Goal: Task Accomplishment & Management: Manage account settings

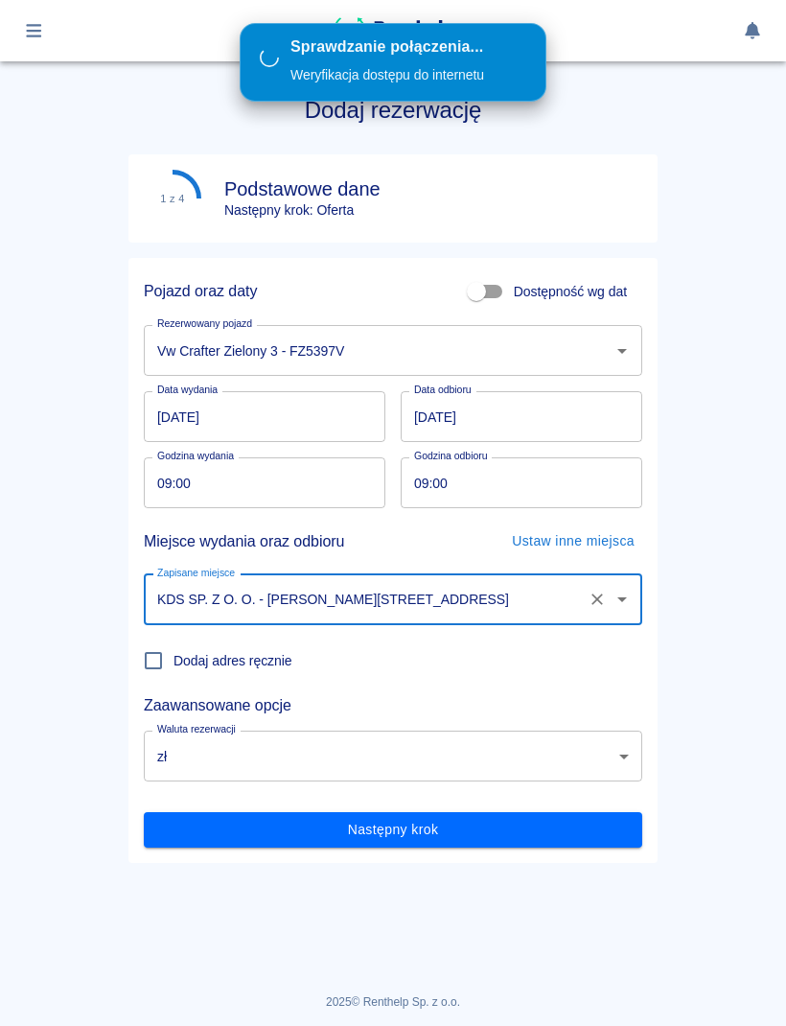
scroll to position [324, 0]
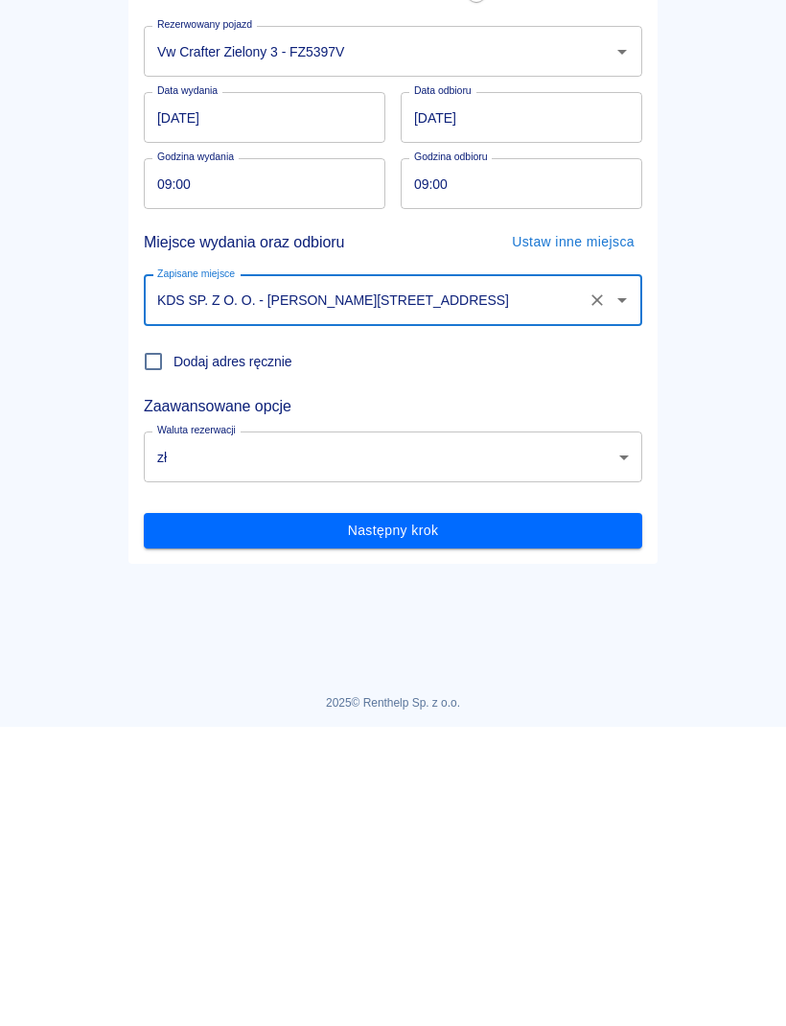
click at [32, 46] on main "Rezerwacje Dodaj rezerwację 1 z 4 Podstawowe dane Następny krok: Oferta Pojazd …" at bounding box center [393, 504] width 786 height 917
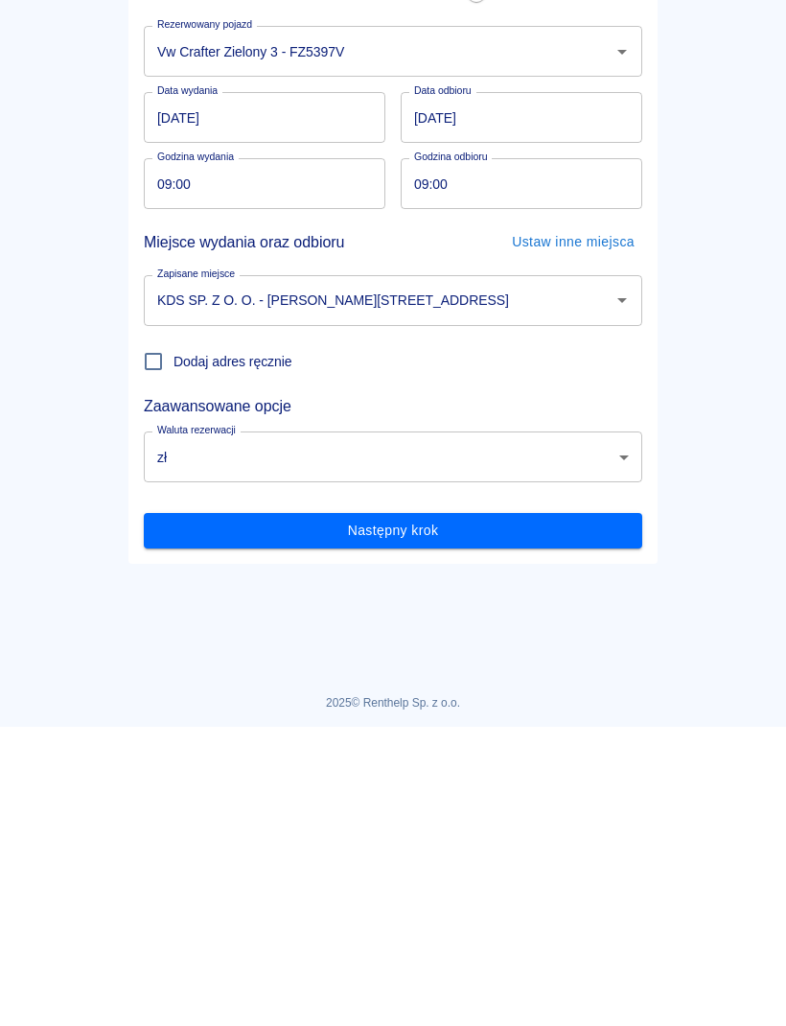
click at [48, 46] on main "Rezerwacje Dodaj rezerwację 1 z 4 Podstawowe dane Następny krok: Oferta Pojazd …" at bounding box center [393, 504] width 786 height 917
click at [32, 46] on main "Rezerwacje Dodaj rezerwację 1 z 4 Podstawowe dane Następny krok: Oferta Pojazd …" at bounding box center [393, 504] width 786 height 917
click at [39, 46] on main "Rezerwacje Dodaj rezerwację 1 z 4 Podstawowe dane Następny krok: Oferta Pojazd …" at bounding box center [393, 504] width 786 height 917
click at [33, 46] on main "Rezerwacje Dodaj rezerwację 1 z 4 Podstawowe dane Następny krok: Oferta Pojazd …" at bounding box center [393, 504] width 786 height 917
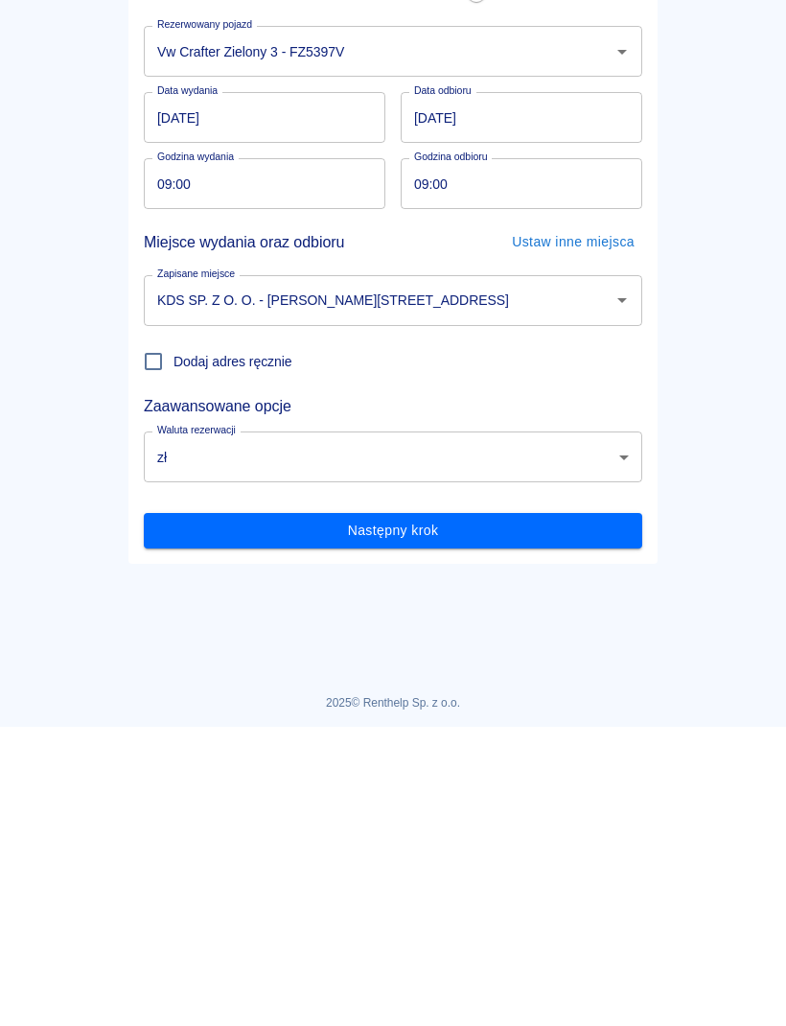
click at [39, 46] on main "Rezerwacje Dodaj rezerwację 1 z 4 Podstawowe dane Następny krok: Oferta Pojazd …" at bounding box center [393, 504] width 786 height 917
click at [35, 40] on button "button" at bounding box center [33, 30] width 37 height 33
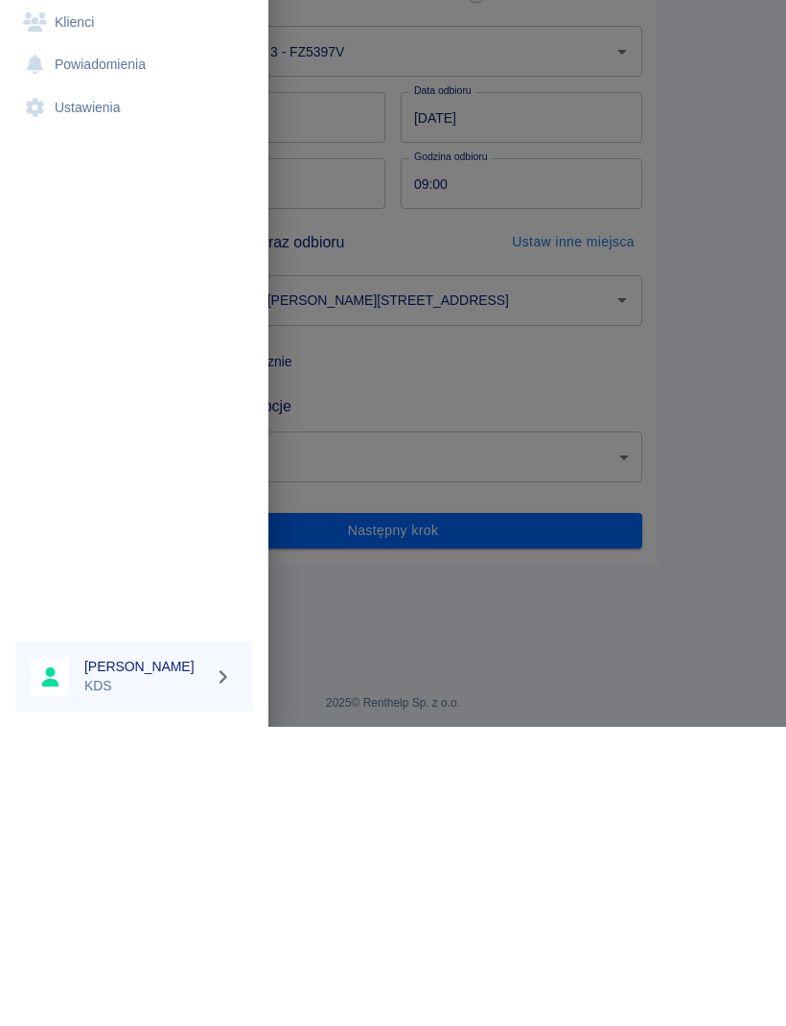
click at [104, 149] on link "Kalendarz" at bounding box center [134, 150] width 238 height 43
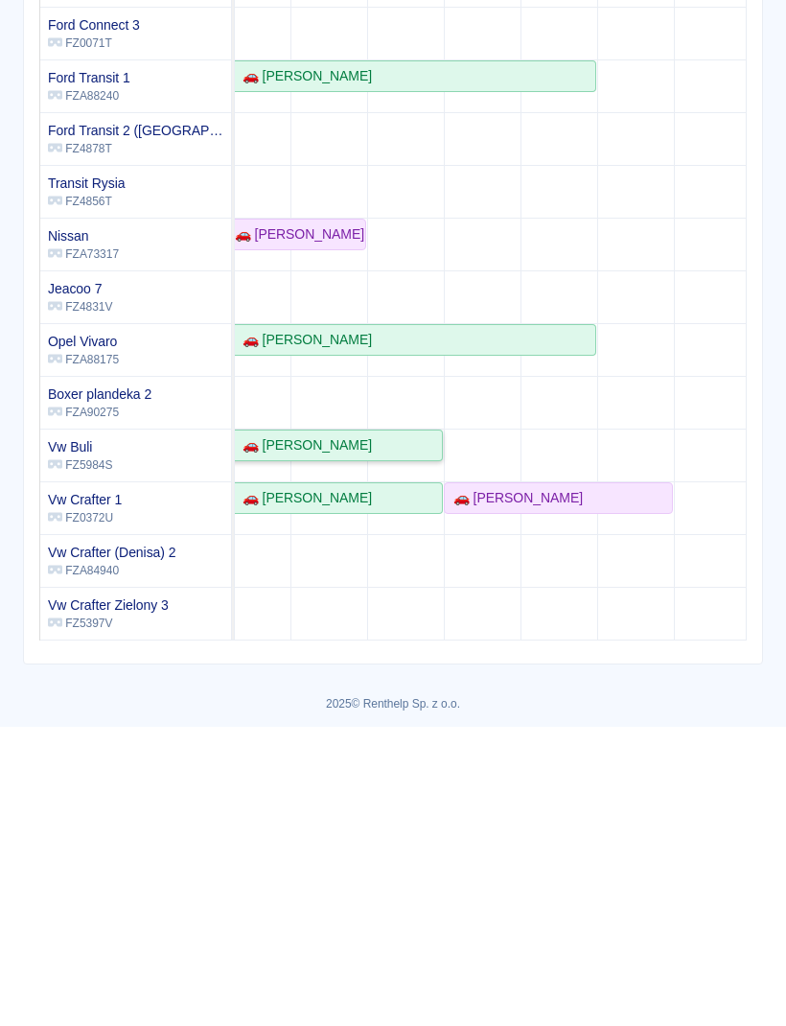
click at [421, 750] on div "🚗 [PERSON_NAME]" at bounding box center [251, 744] width 380 height 20
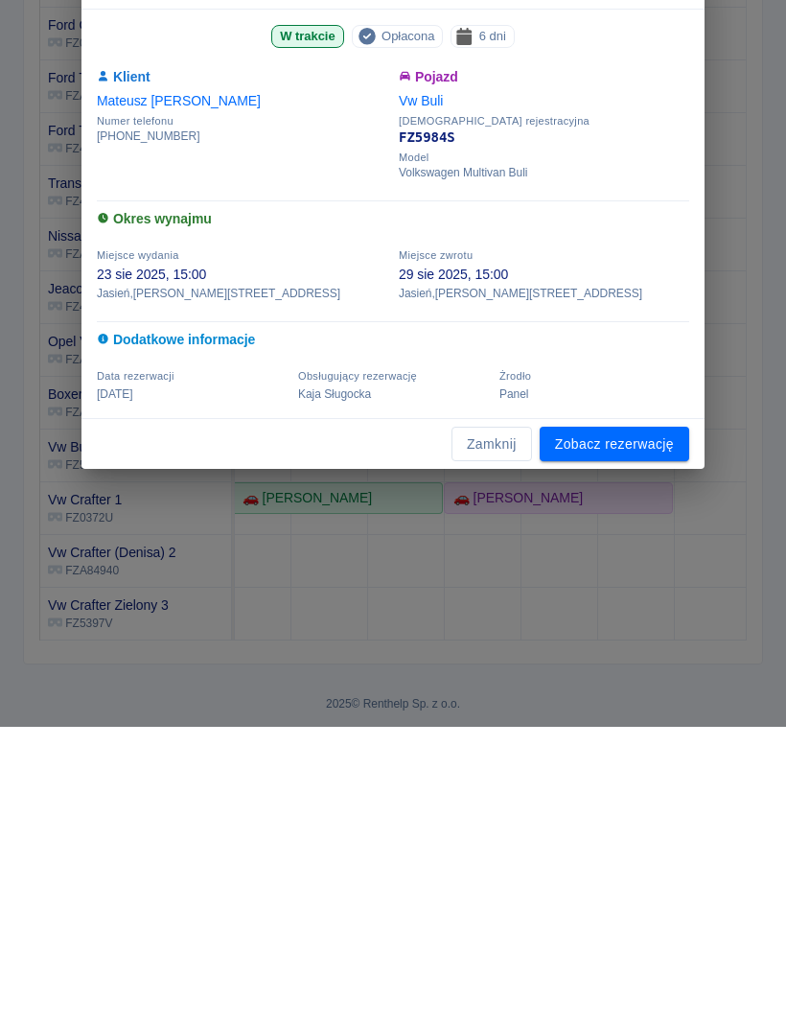
click at [523, 751] on button "Zamknij" at bounding box center [492, 743] width 81 height 35
